Goal: Information Seeking & Learning: Learn about a topic

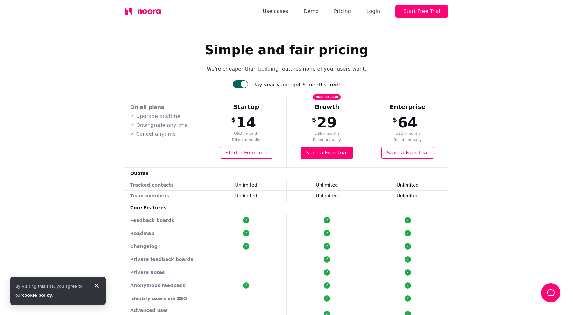
scroll to position [1, 0]
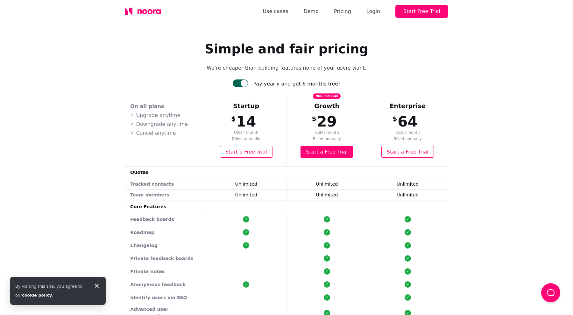
click at [244, 81] on div at bounding box center [240, 84] width 15 height 8
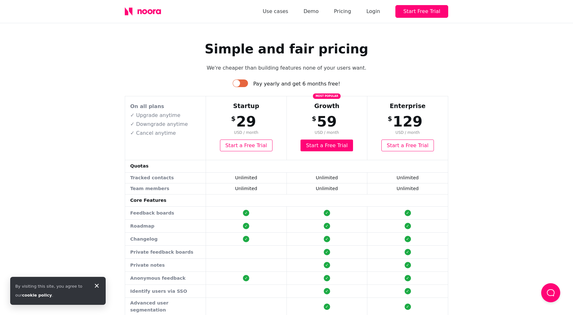
click at [244, 81] on div at bounding box center [240, 84] width 15 height 8
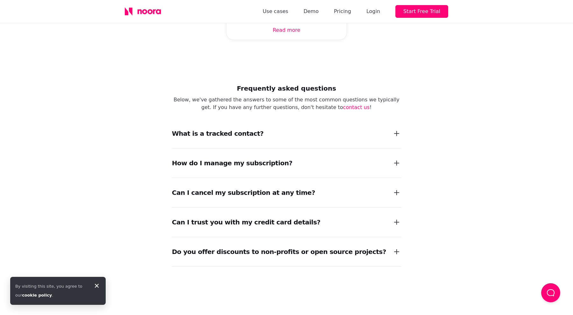
scroll to position [817, 0]
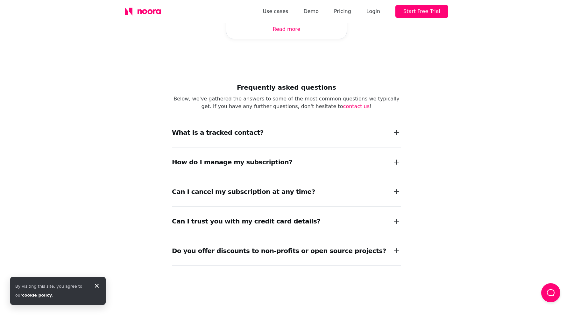
click at [298, 177] on div "Can I cancel my subscription at any time?" at bounding box center [286, 191] width 229 height 29
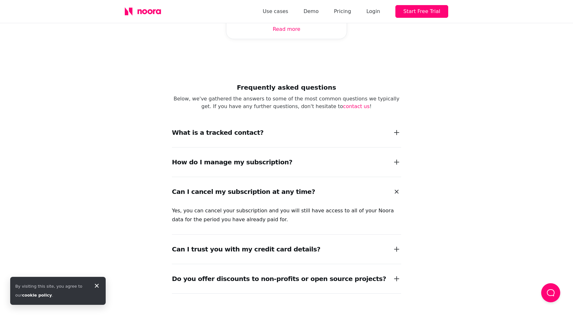
click at [289, 148] on div "How do I manage my subscription?" at bounding box center [286, 162] width 229 height 29
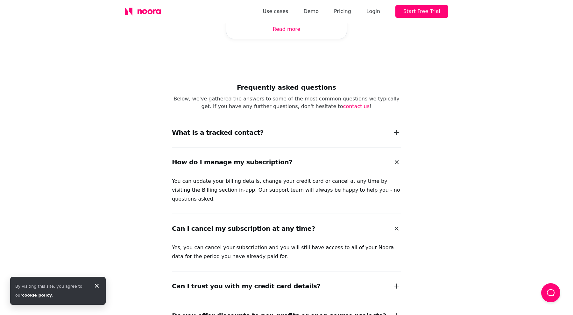
click at [291, 118] on div "What is a tracked contact?" at bounding box center [286, 132] width 229 height 29
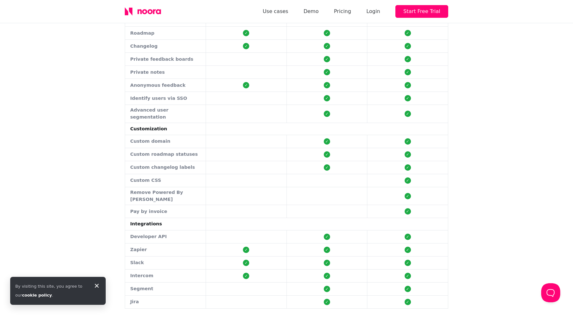
scroll to position [0, 0]
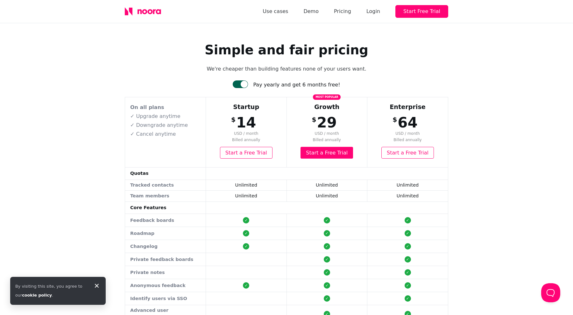
click at [128, 14] on icon at bounding box center [127, 11] width 4 height 8
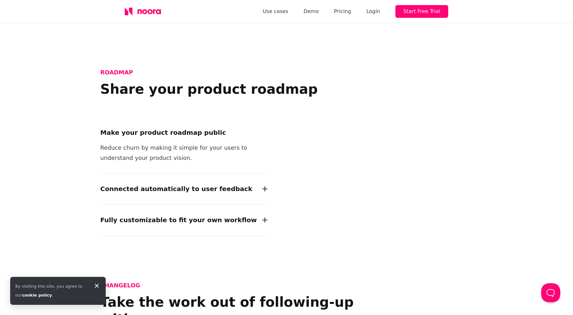
scroll to position [726, 0]
